Goal: Find specific page/section: Find specific page/section

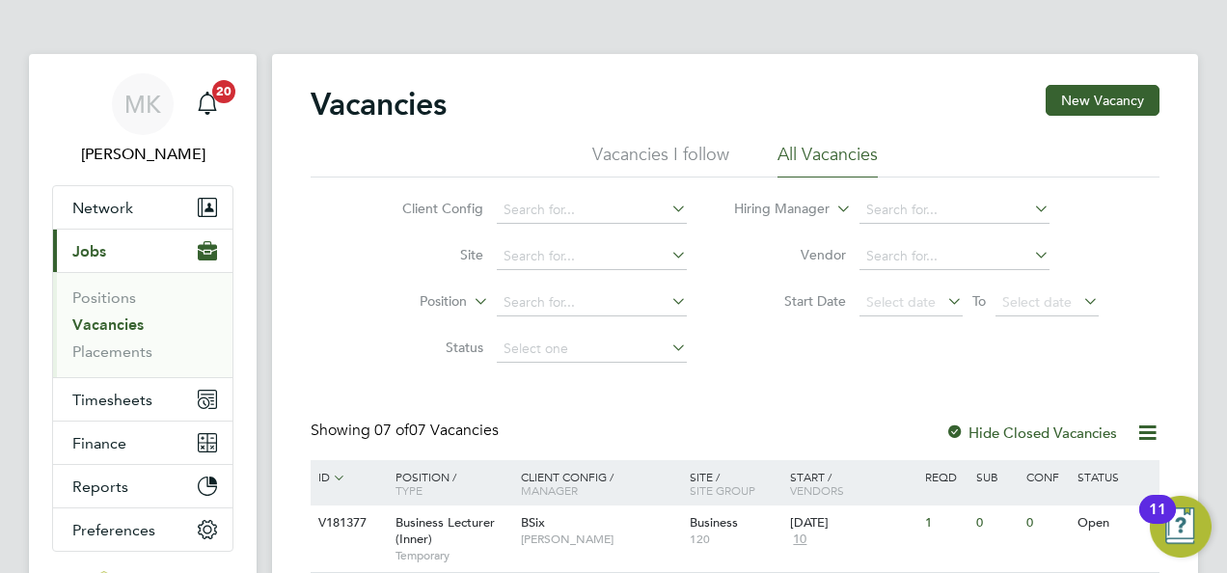
click at [131, 327] on link "Vacancies" at bounding box center [107, 324] width 71 height 18
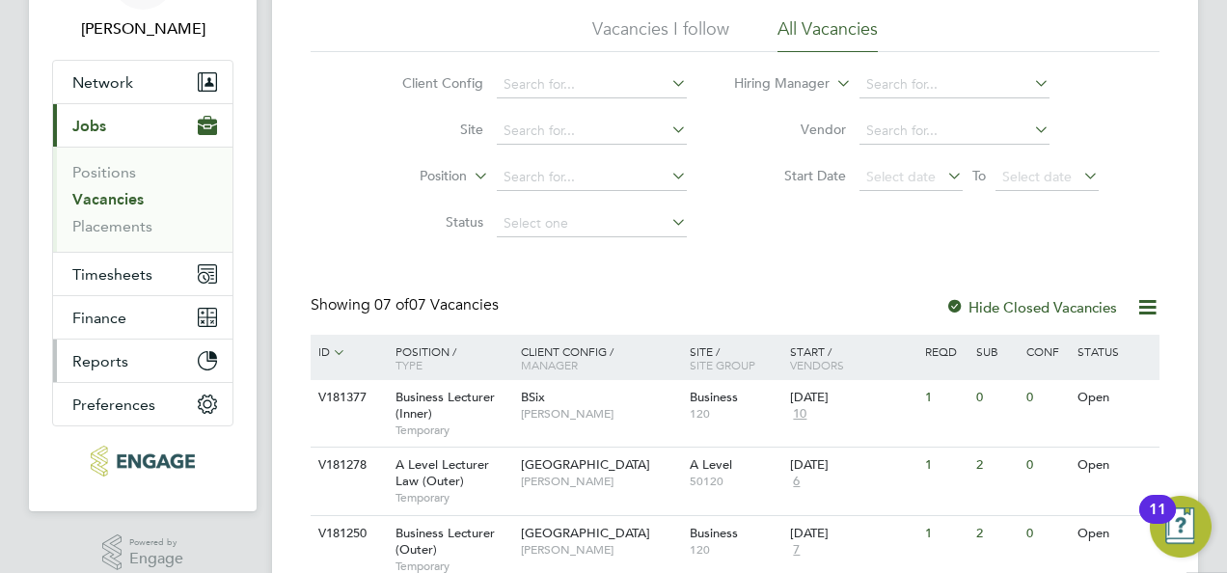
scroll to position [193, 0]
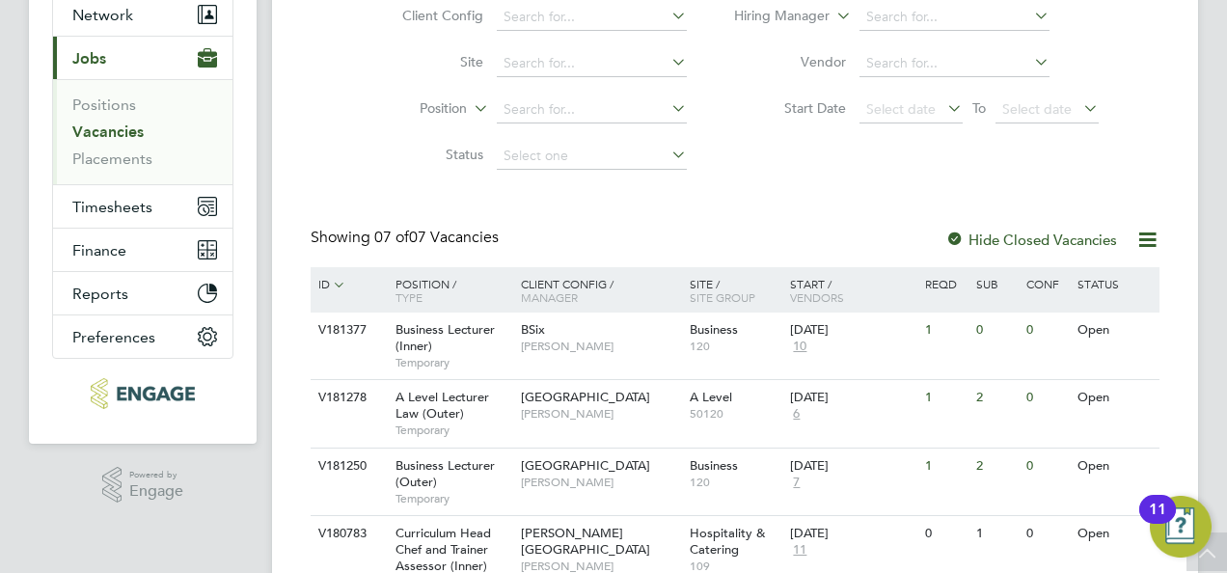
click at [112, 137] on link "Vacancies" at bounding box center [107, 131] width 71 height 18
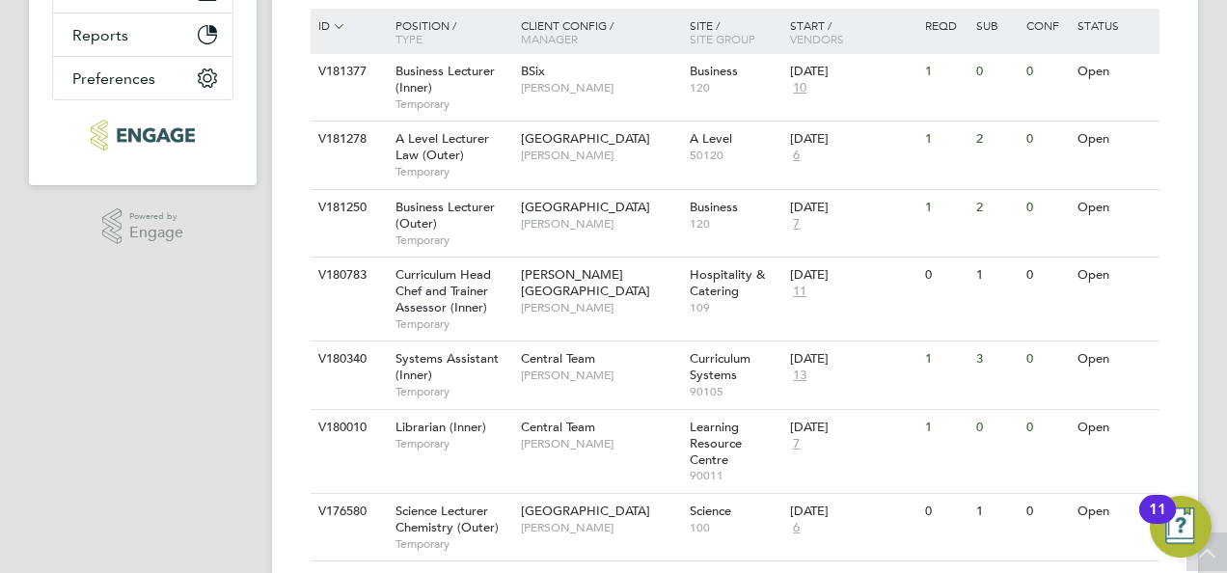
scroll to position [507, 0]
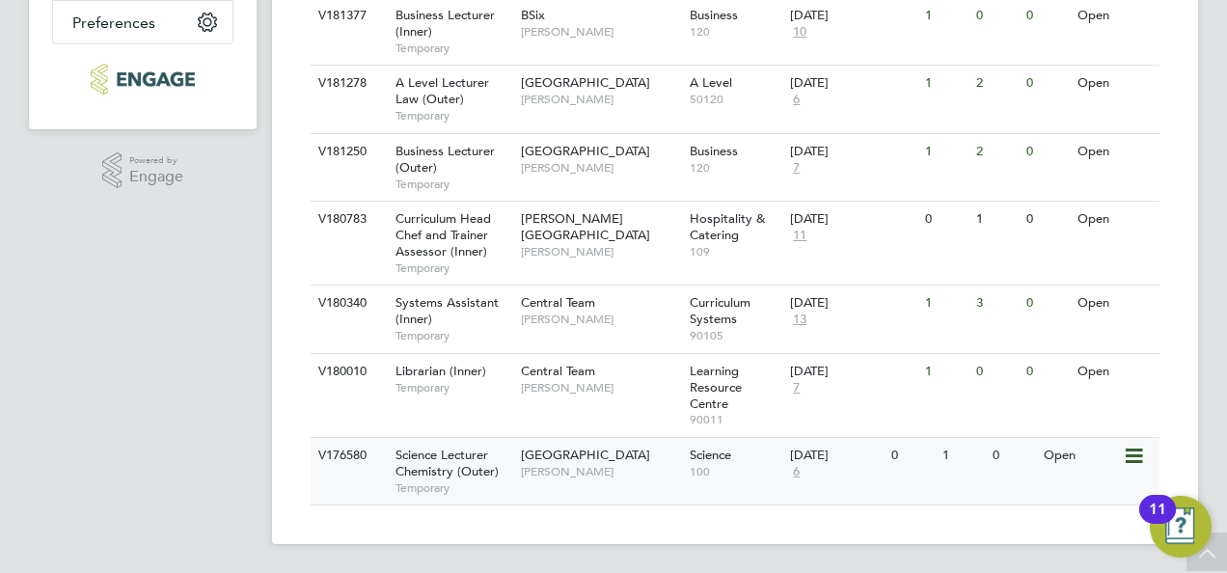
click at [465, 449] on span "Science Lecturer Chemistry (Outer)" at bounding box center [446, 463] width 103 height 33
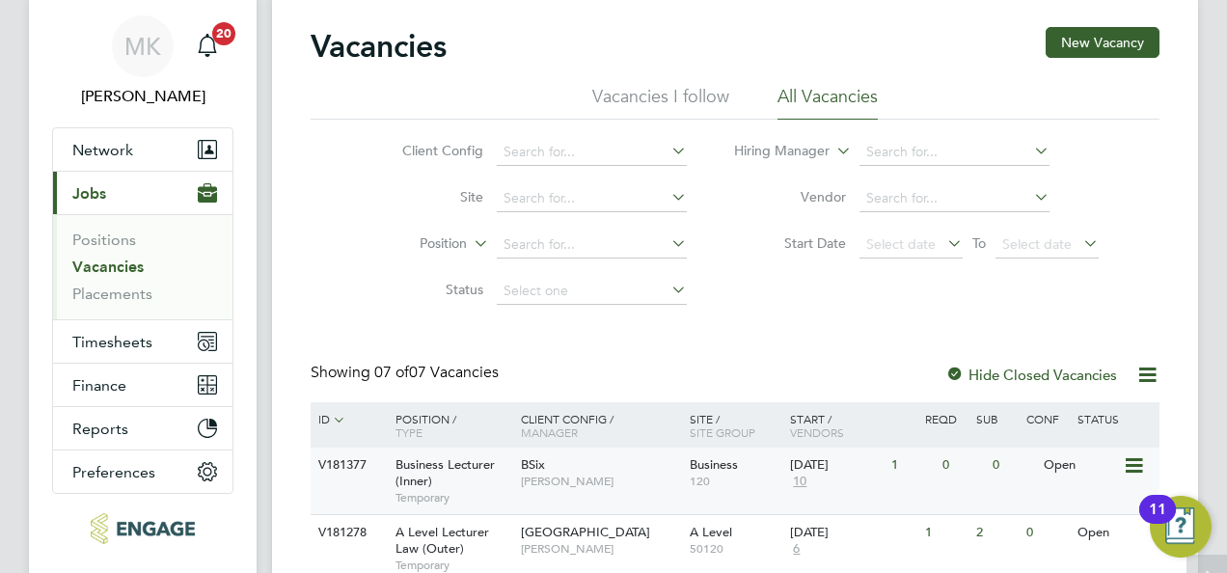
scroll to position [0, 0]
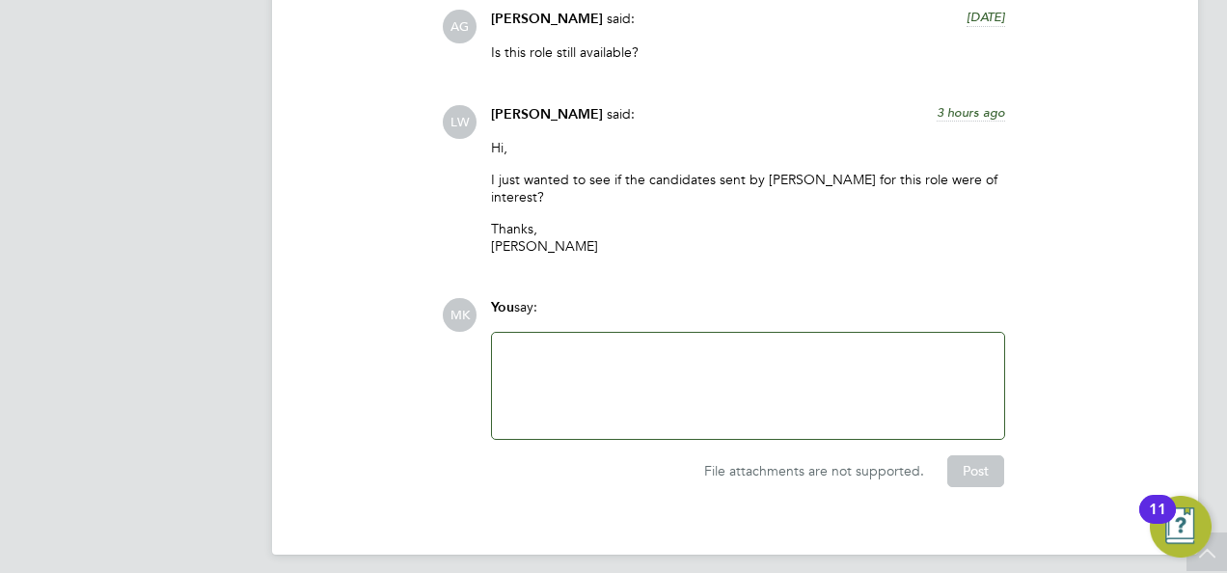
scroll to position [4282, 0]
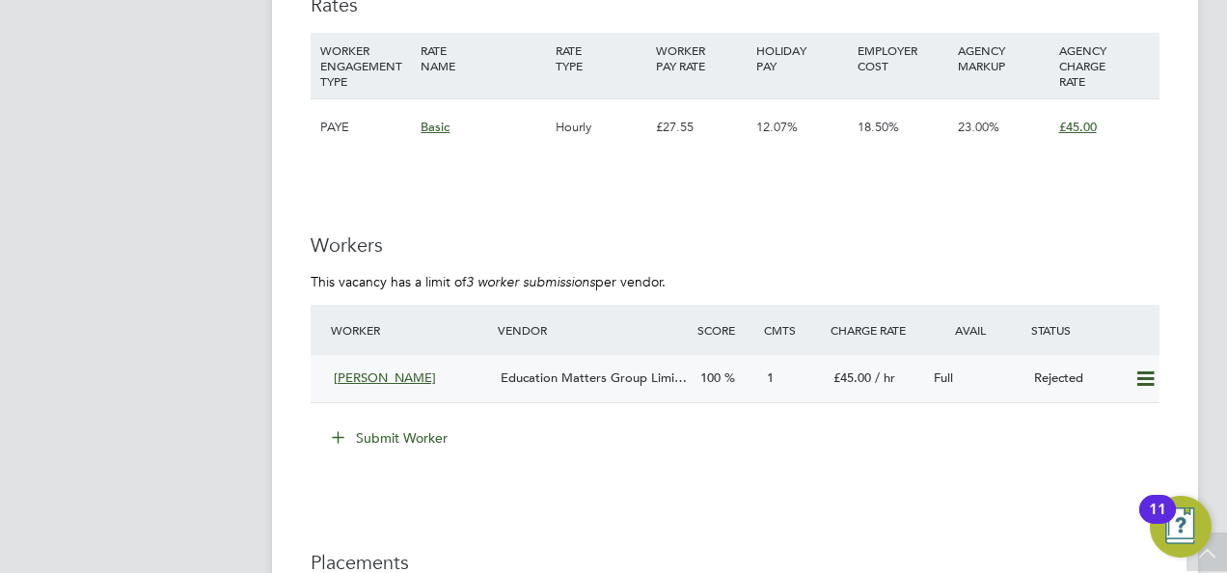
click at [544, 394] on div "Education Matters Group Limi…" at bounding box center [593, 379] width 200 height 32
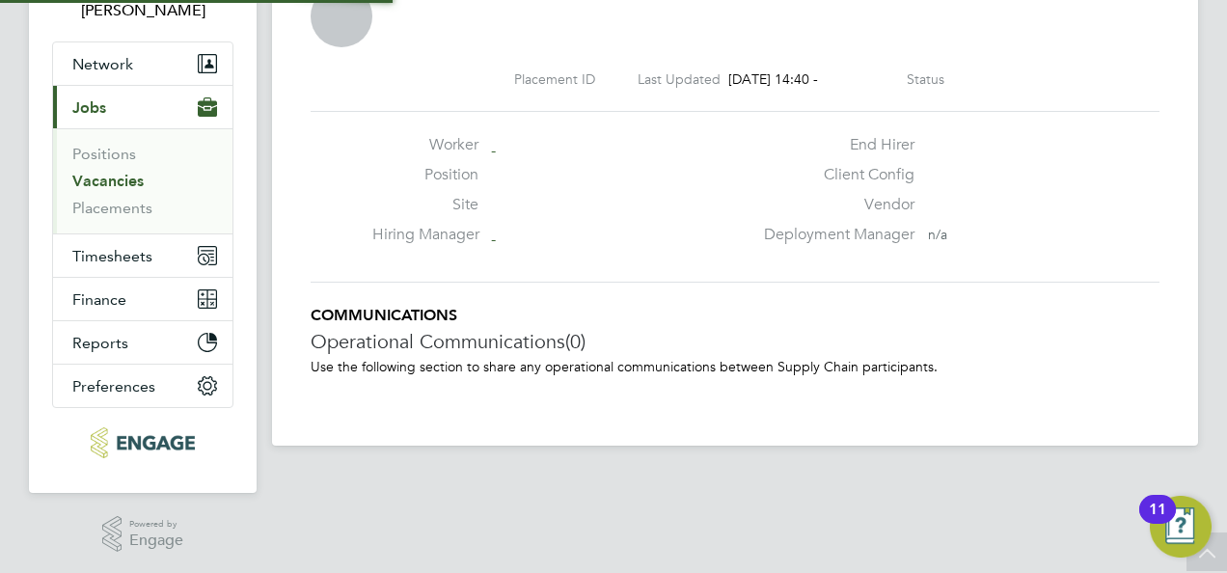
scroll to position [10, 10]
